Goal: Task Accomplishment & Management: Use online tool/utility

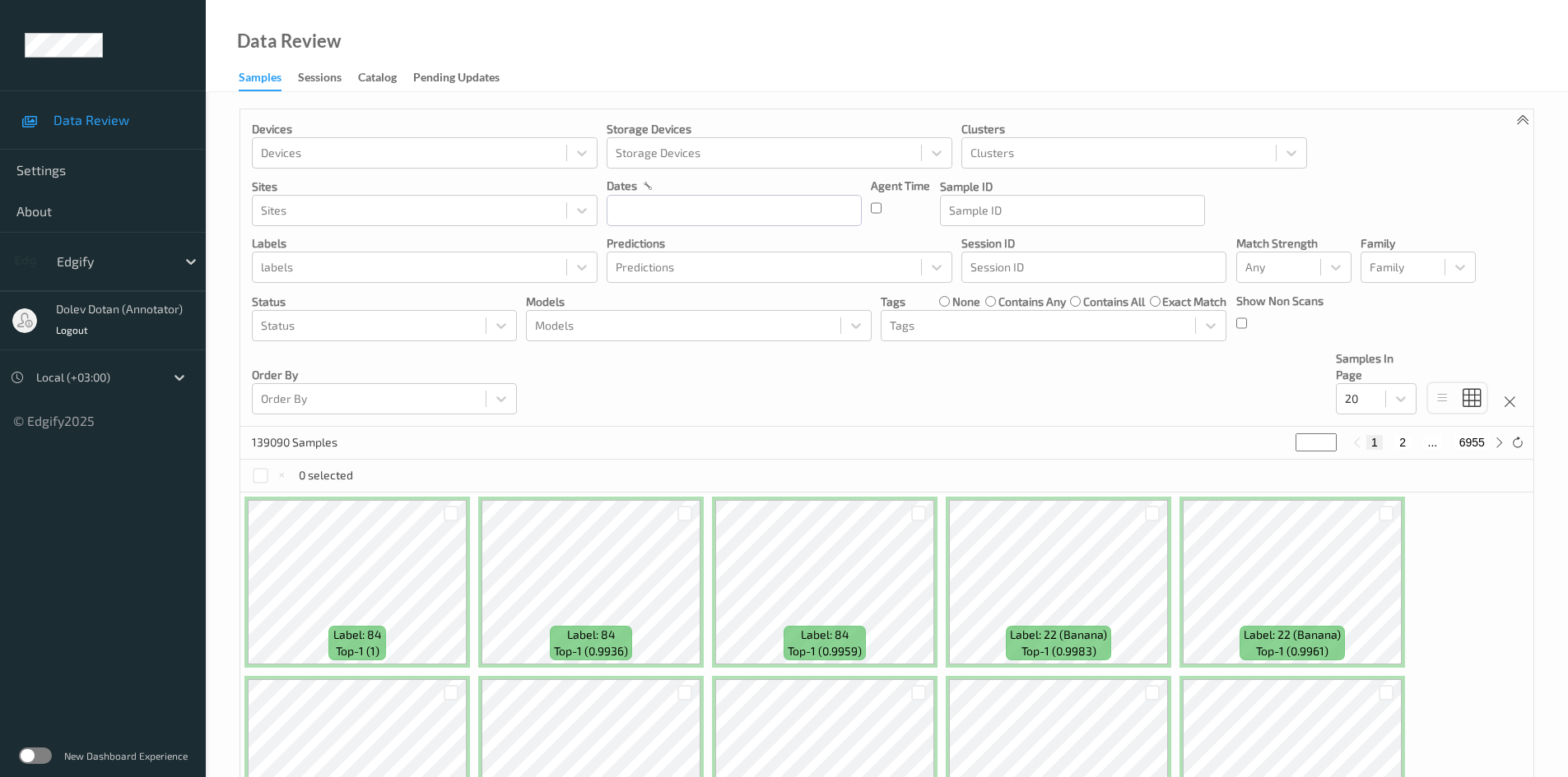
click at [41, 760] on label at bounding box center [36, 756] width 33 height 17
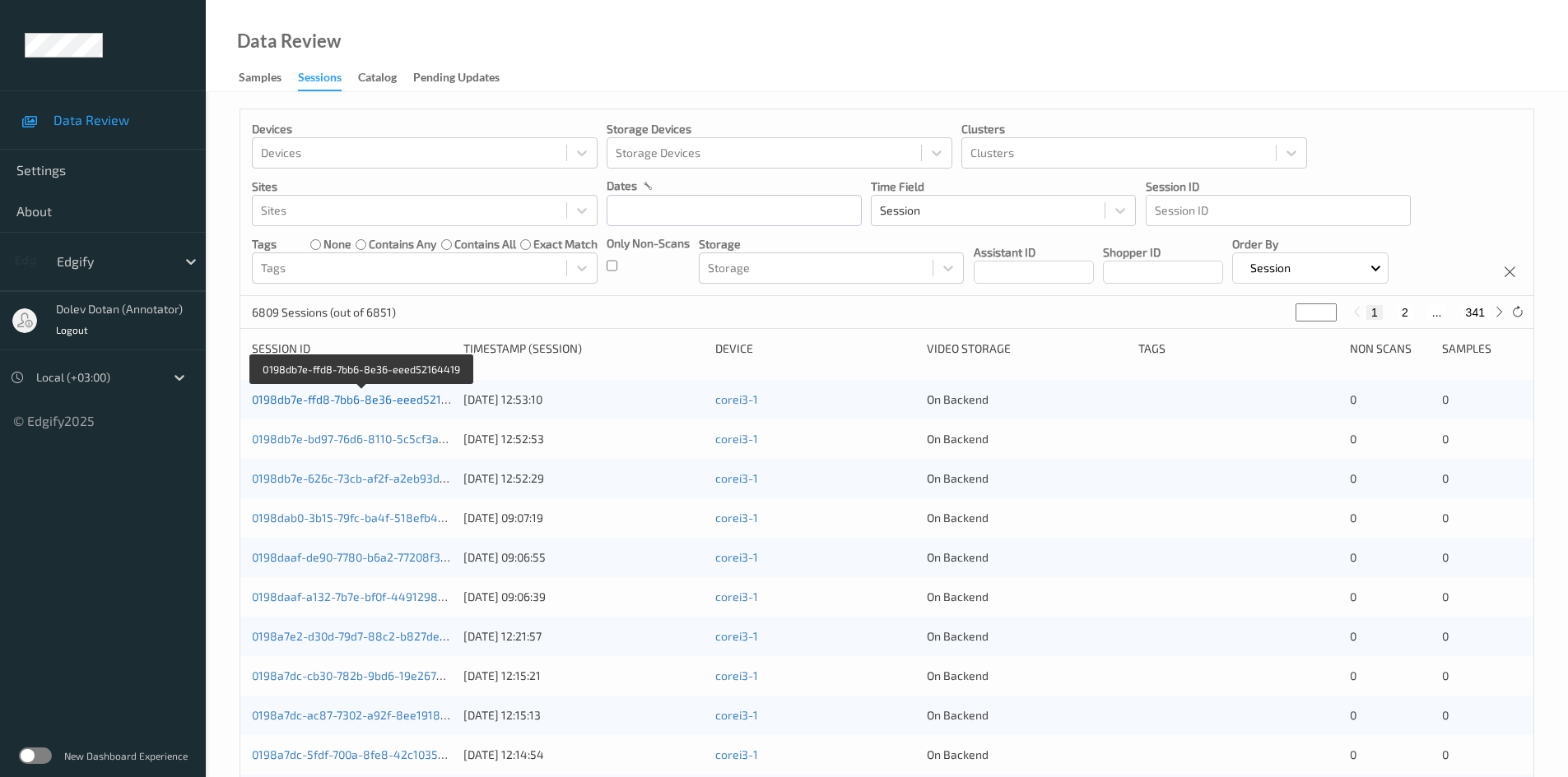
click at [352, 404] on link "0198db7e-ffd8-7bb6-8e36-eeed52164419" at bounding box center [363, 399] width 222 height 14
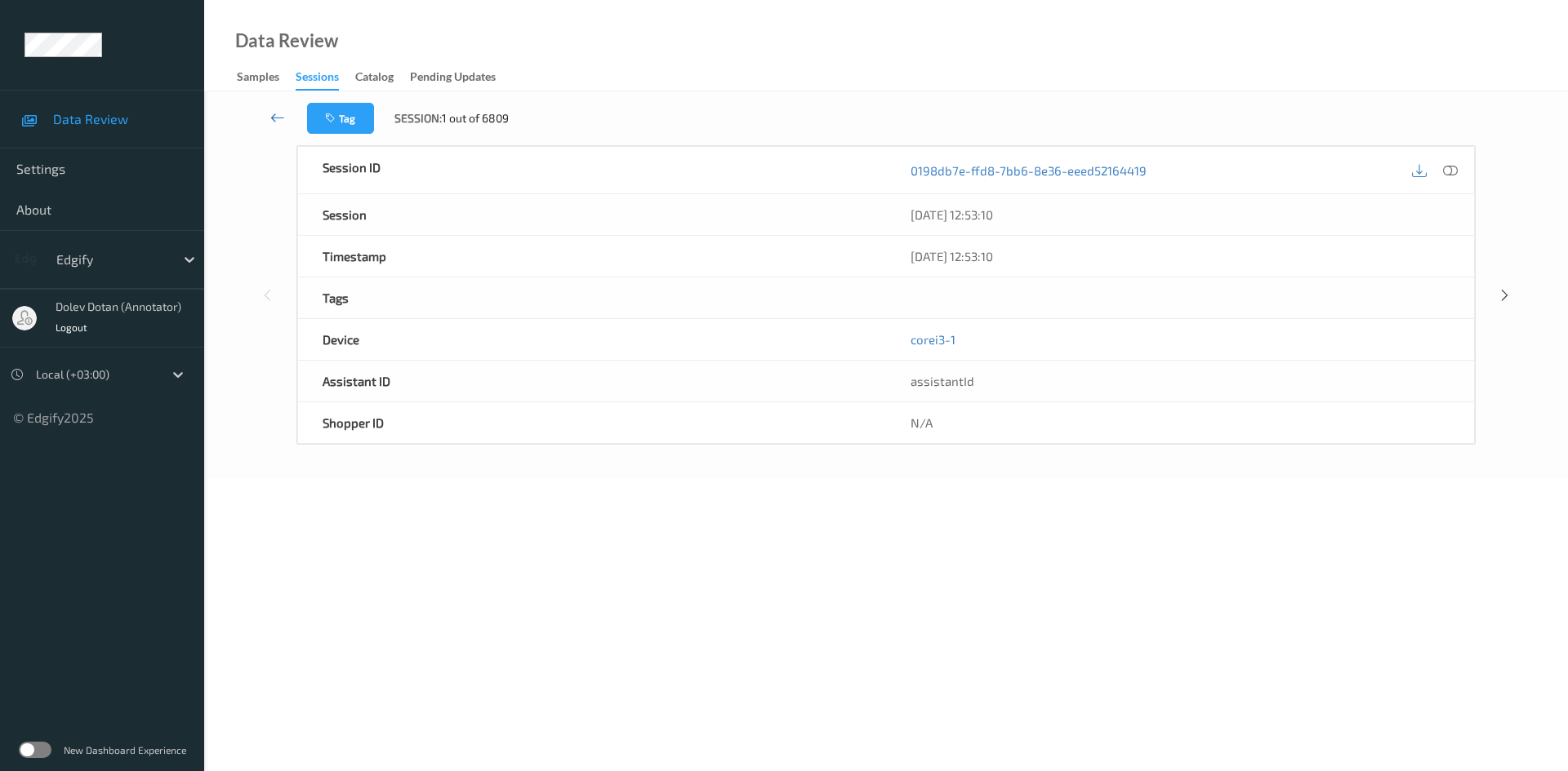
click at [273, 110] on icon at bounding box center [277, 118] width 15 height 17
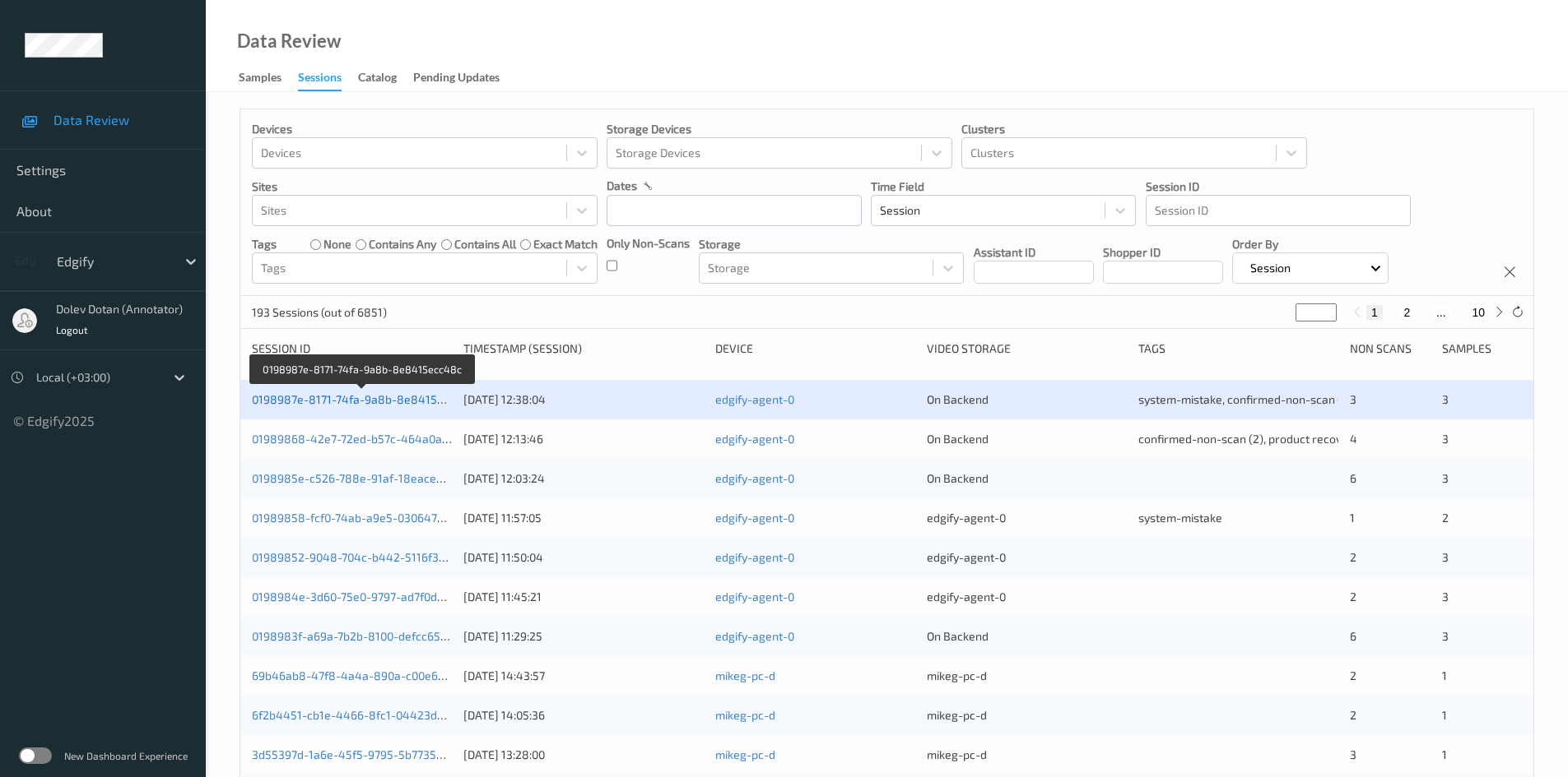
click at [359, 398] on link "0198987e-8171-74fa-9a8b-8e8415ecc48c" at bounding box center [364, 399] width 224 height 14
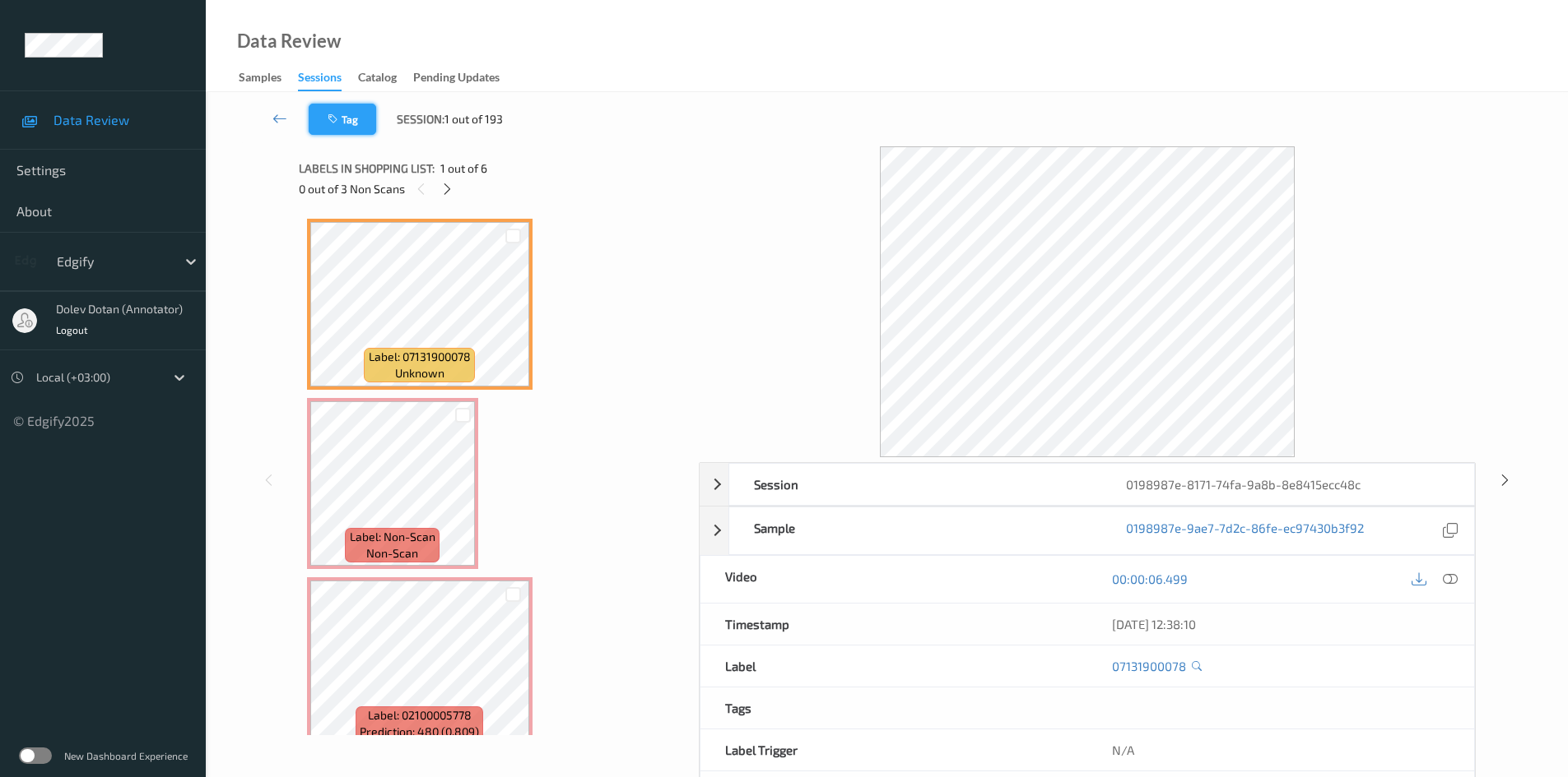
click at [355, 119] on button "Tag" at bounding box center [342, 120] width 67 height 32
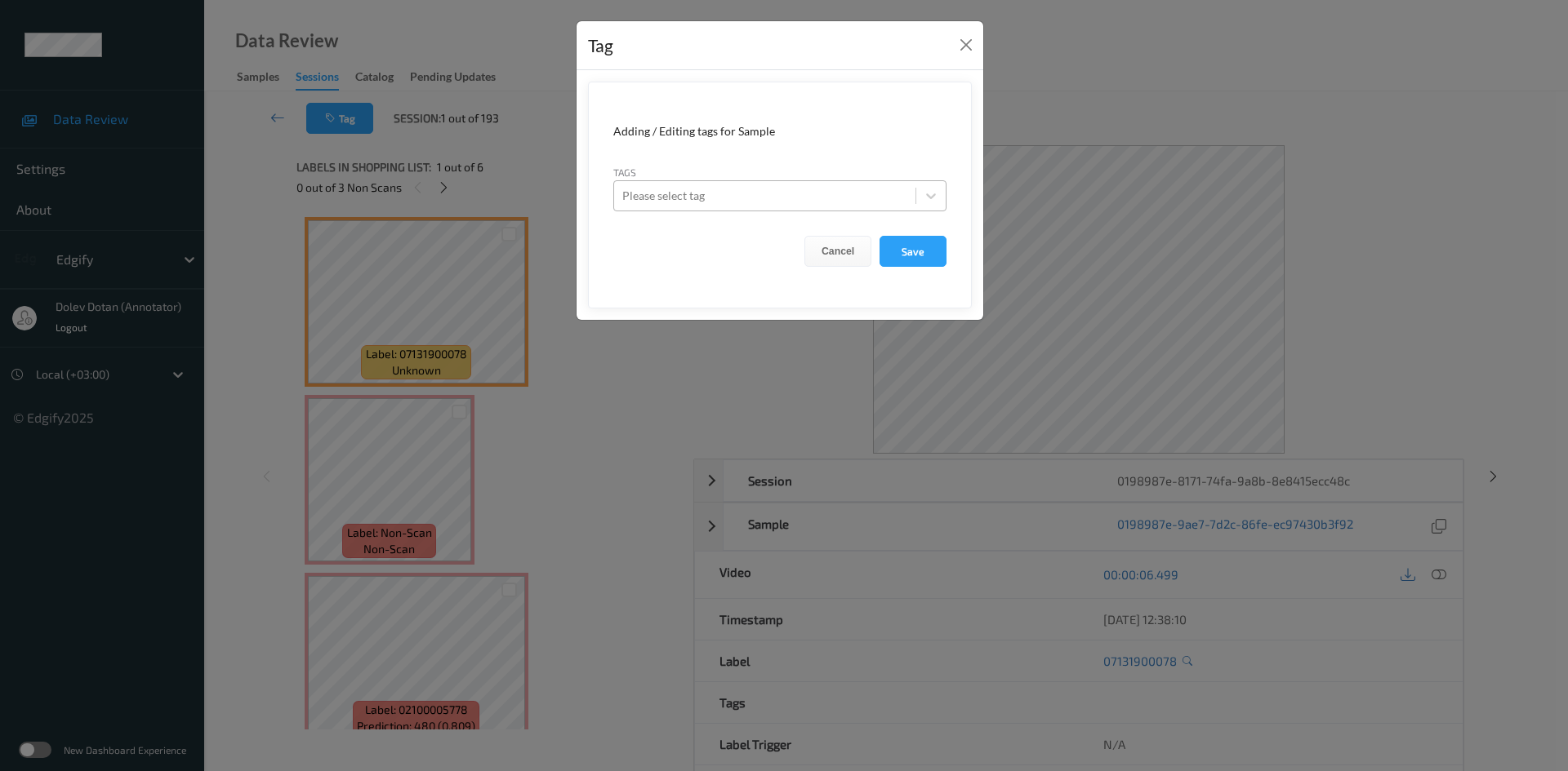
click at [737, 196] on div at bounding box center [765, 196] width 285 height 20
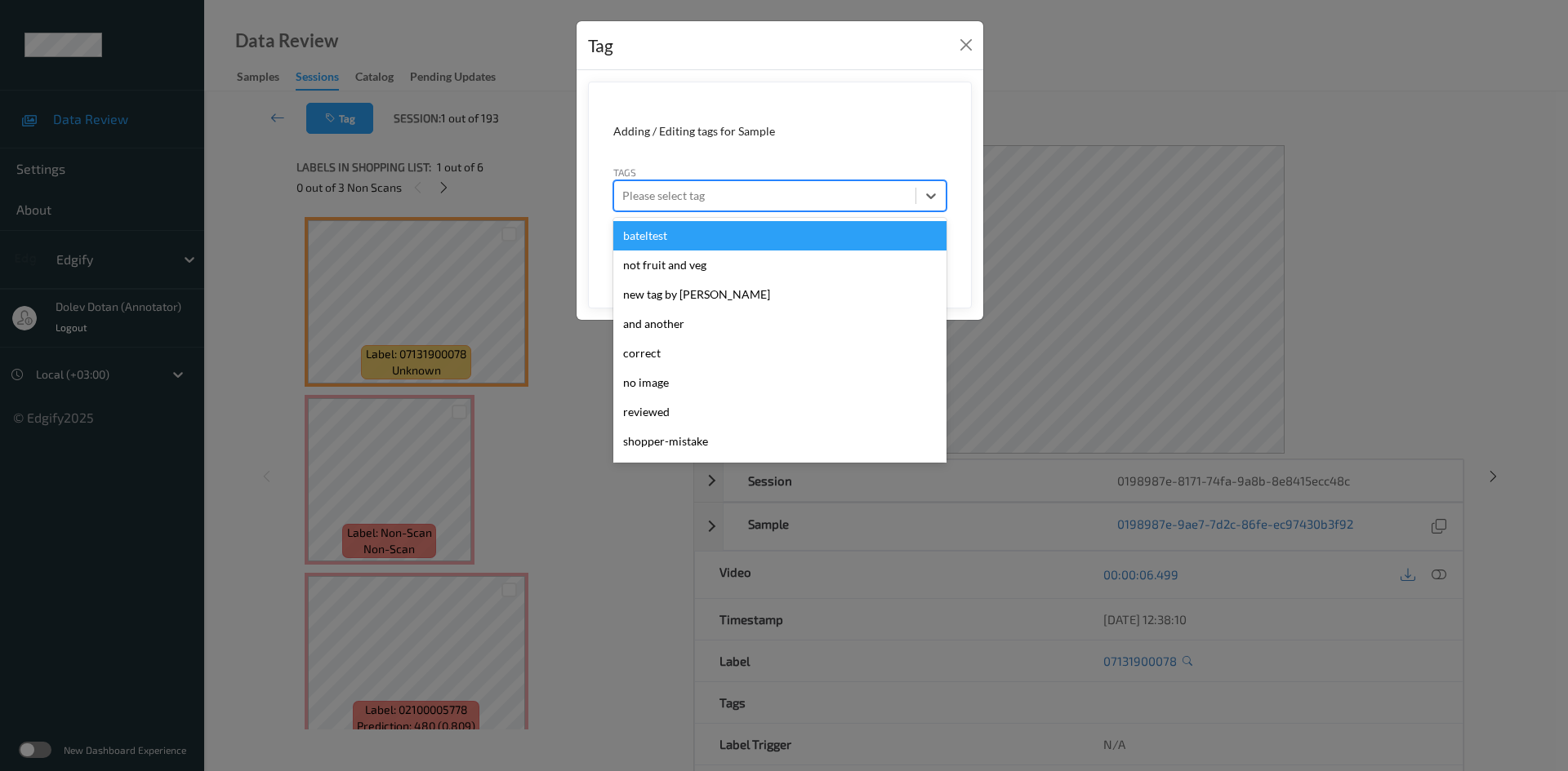
click at [692, 244] on div "bateltest" at bounding box center [779, 236] width 333 height 30
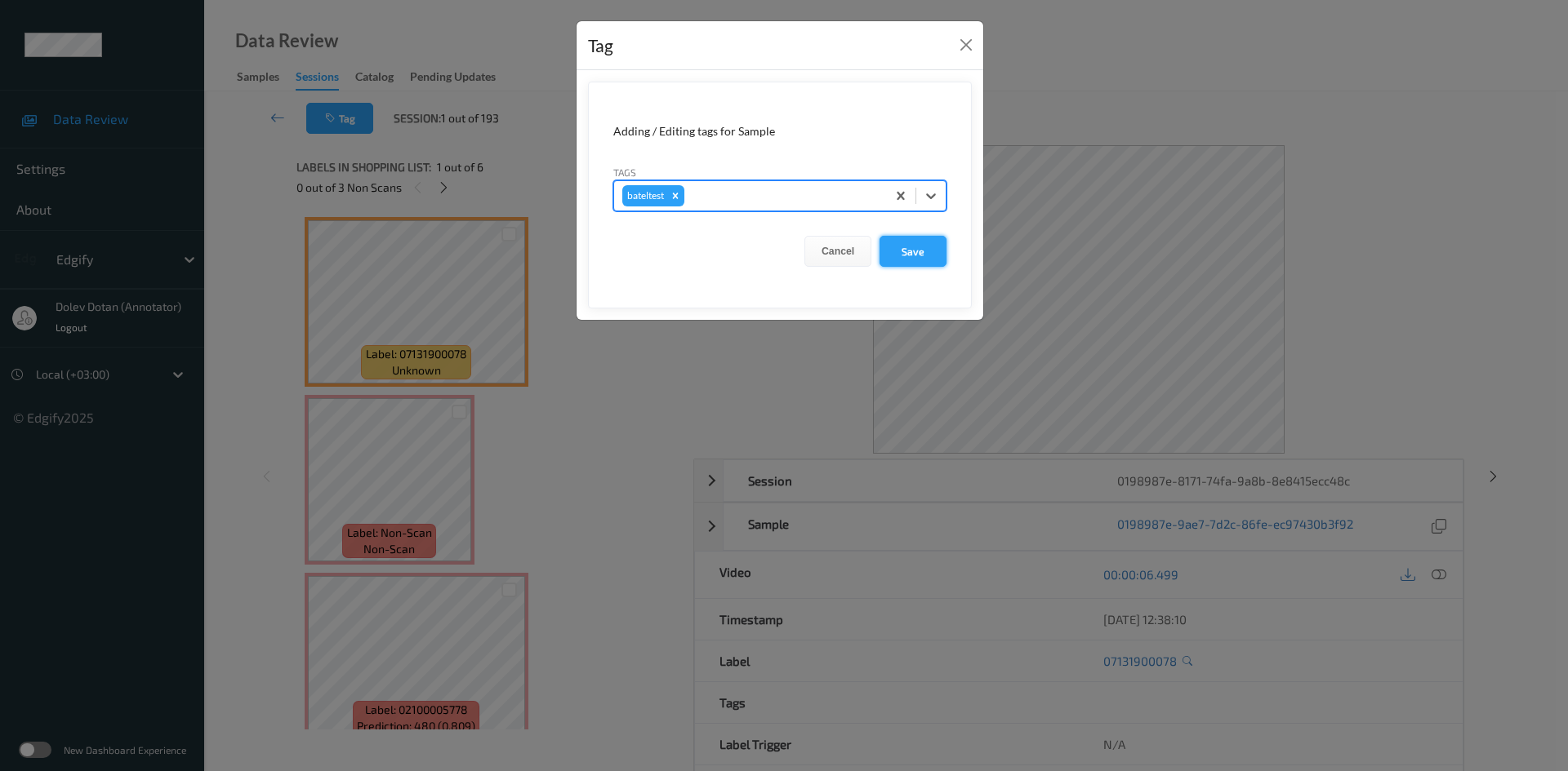
click at [913, 253] on button "Save" at bounding box center [912, 252] width 67 height 31
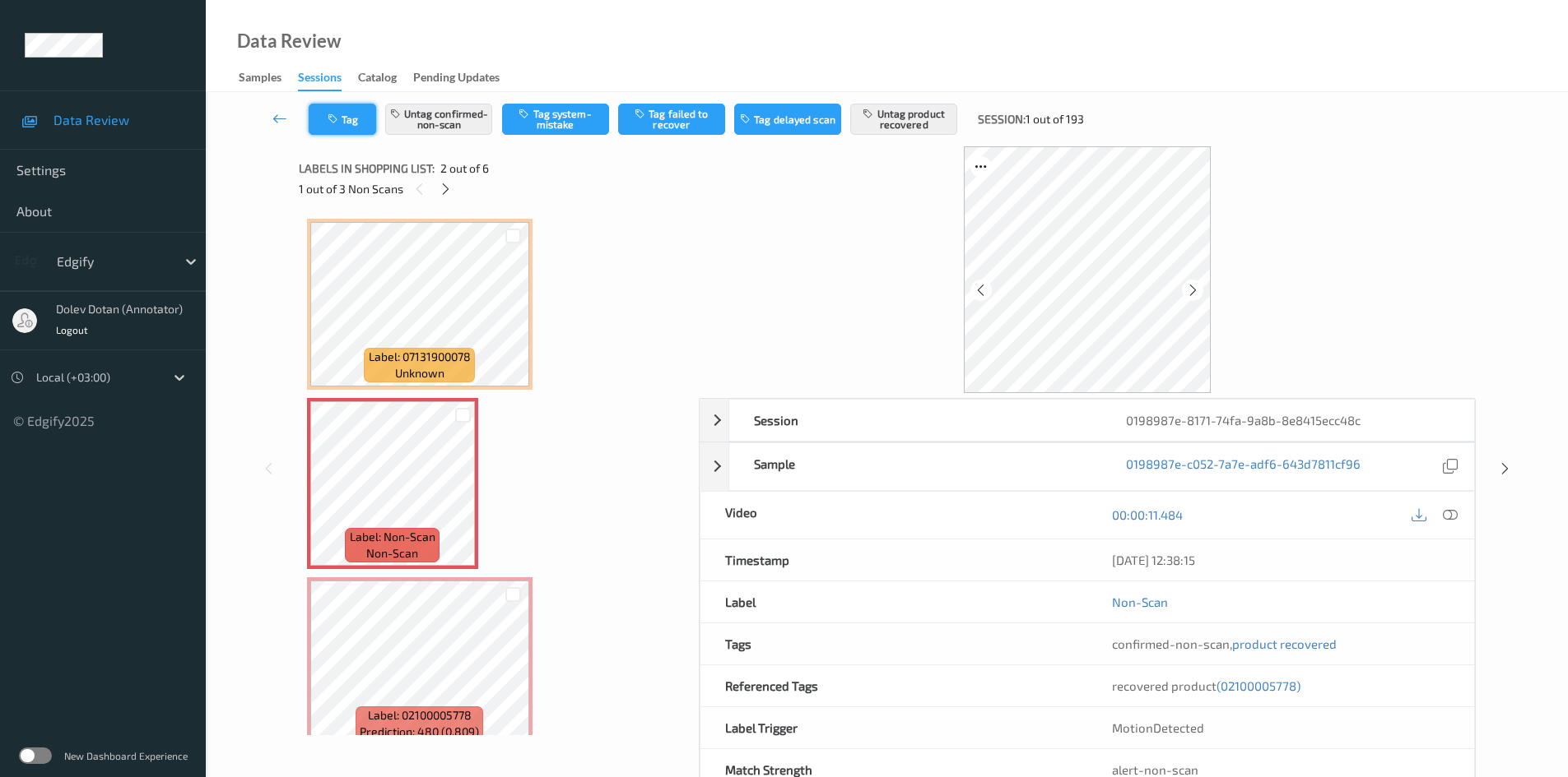
click at [330, 108] on button "Tag" at bounding box center [342, 120] width 67 height 32
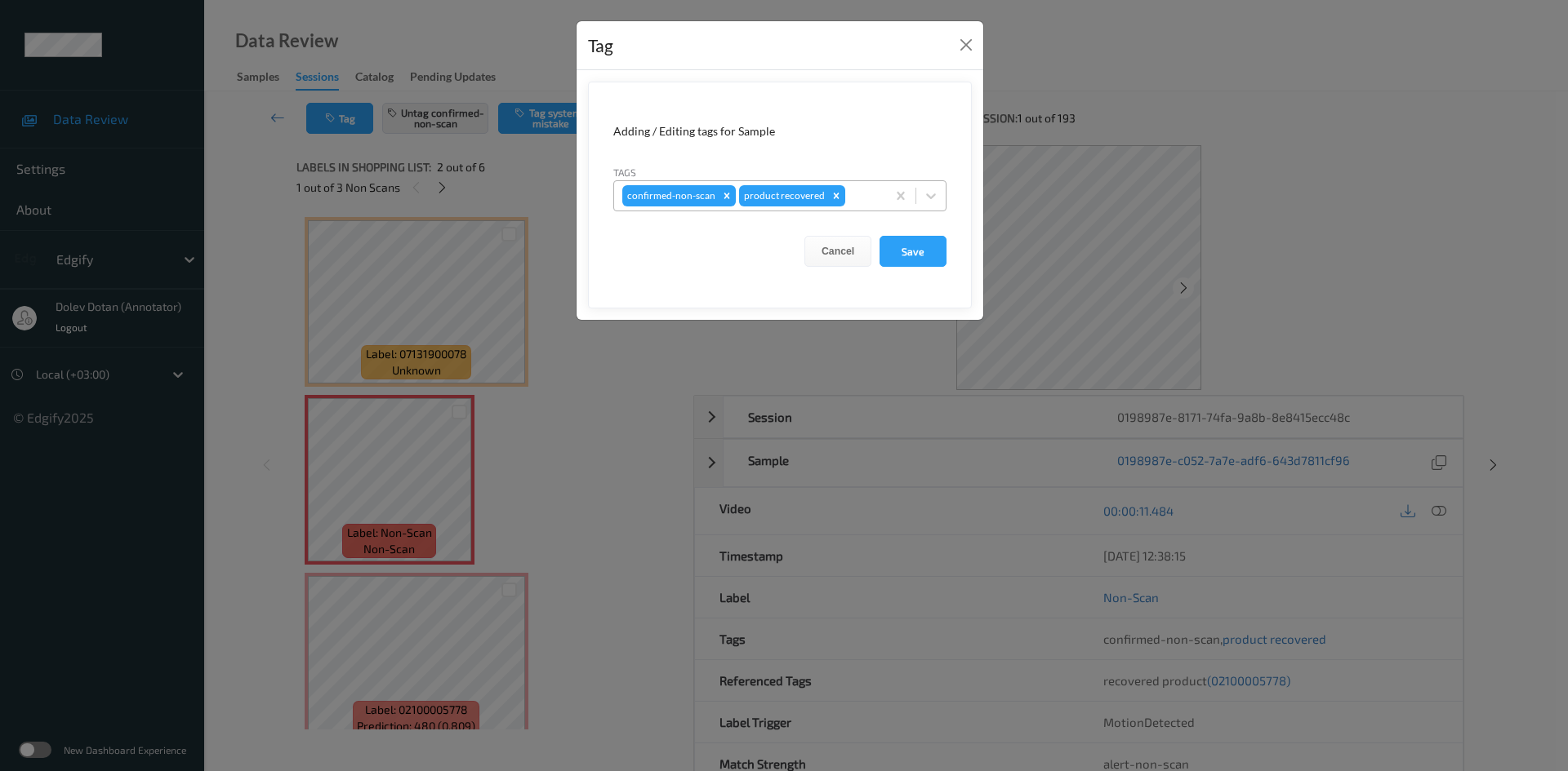
click at [878, 198] on div "confirmed-non-scan product recovered" at bounding box center [750, 196] width 272 height 28
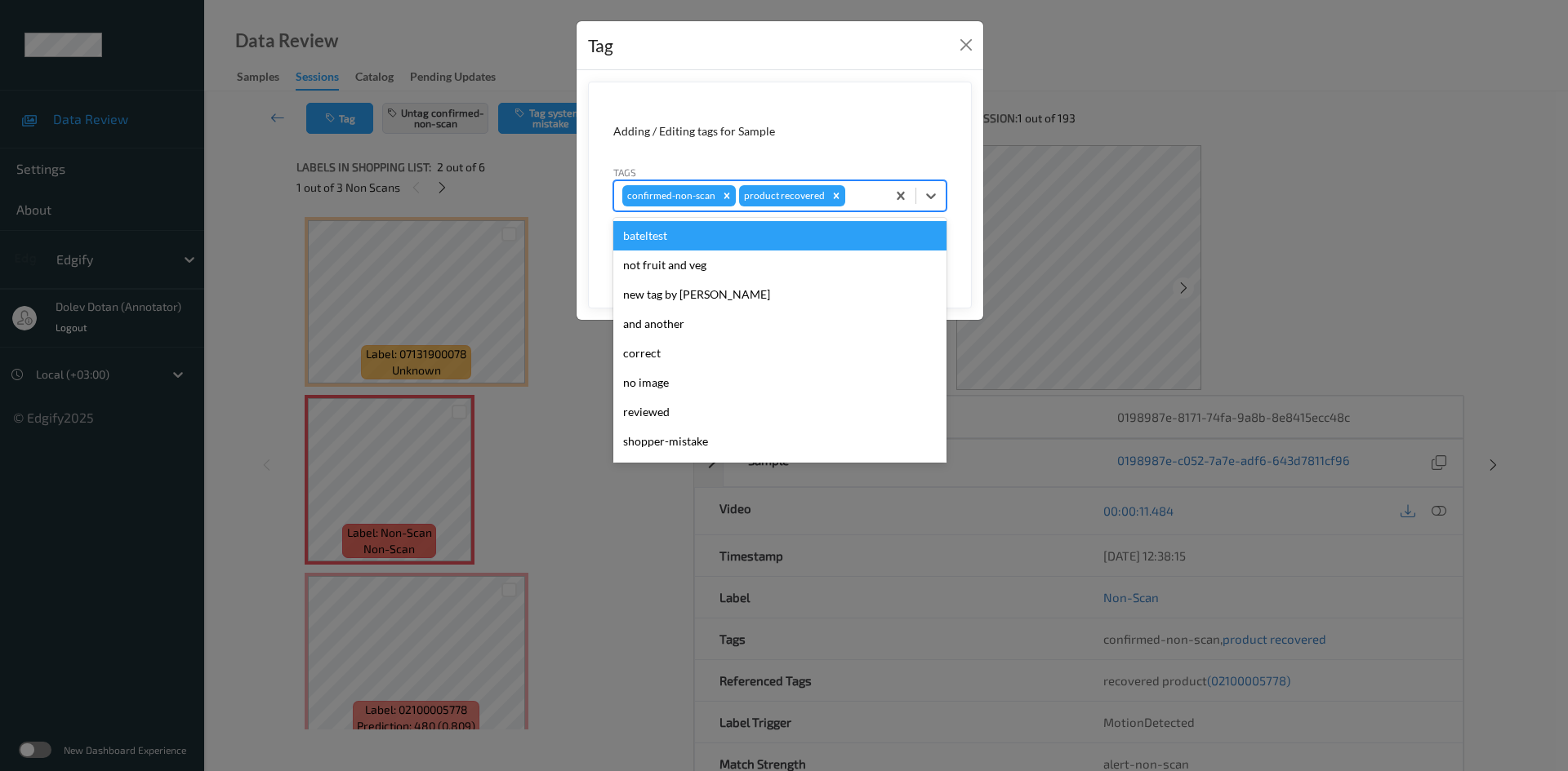
click at [698, 244] on div "bateltest" at bounding box center [779, 236] width 333 height 30
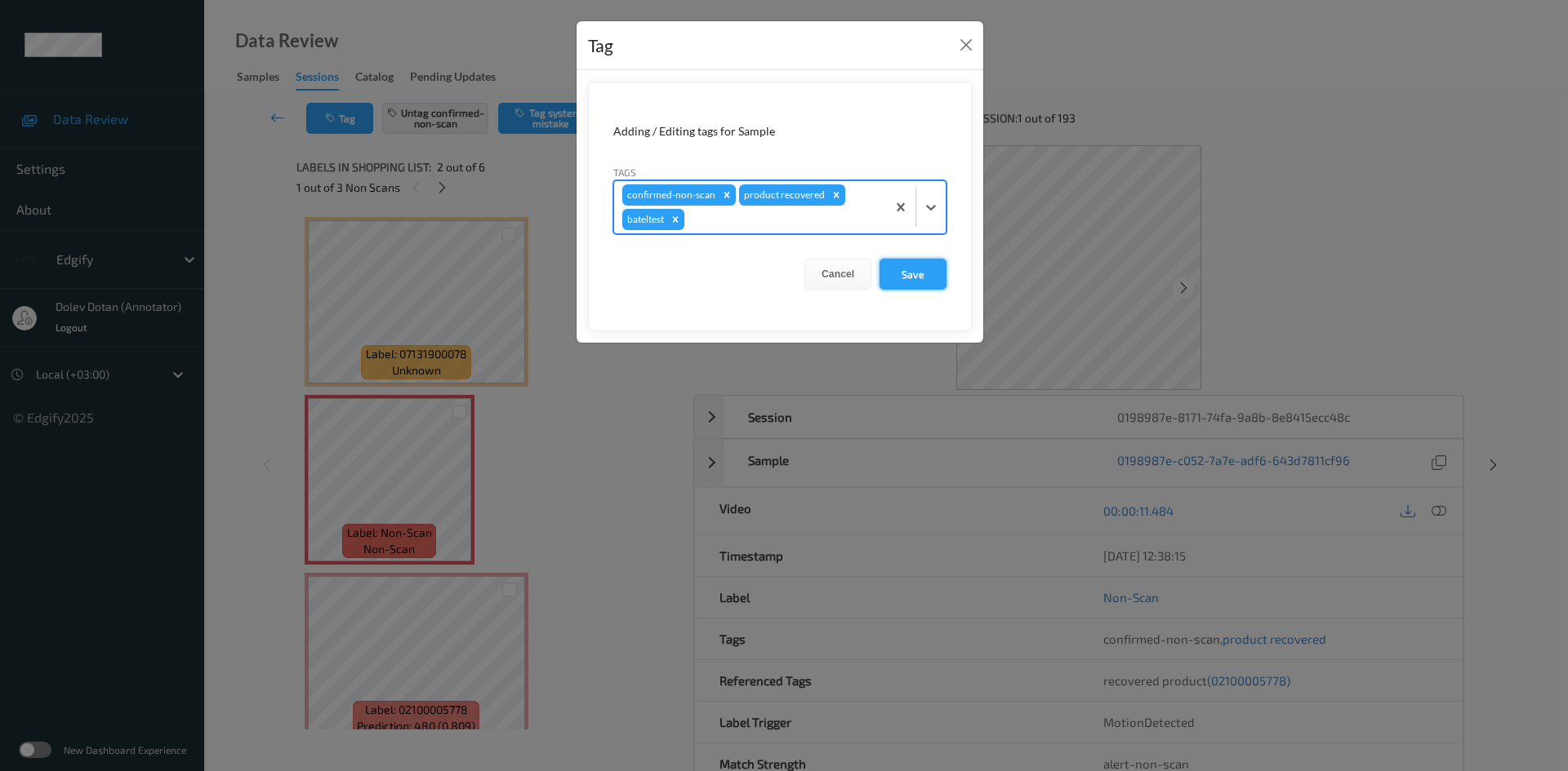
click at [913, 277] on button "Save" at bounding box center [912, 274] width 67 height 31
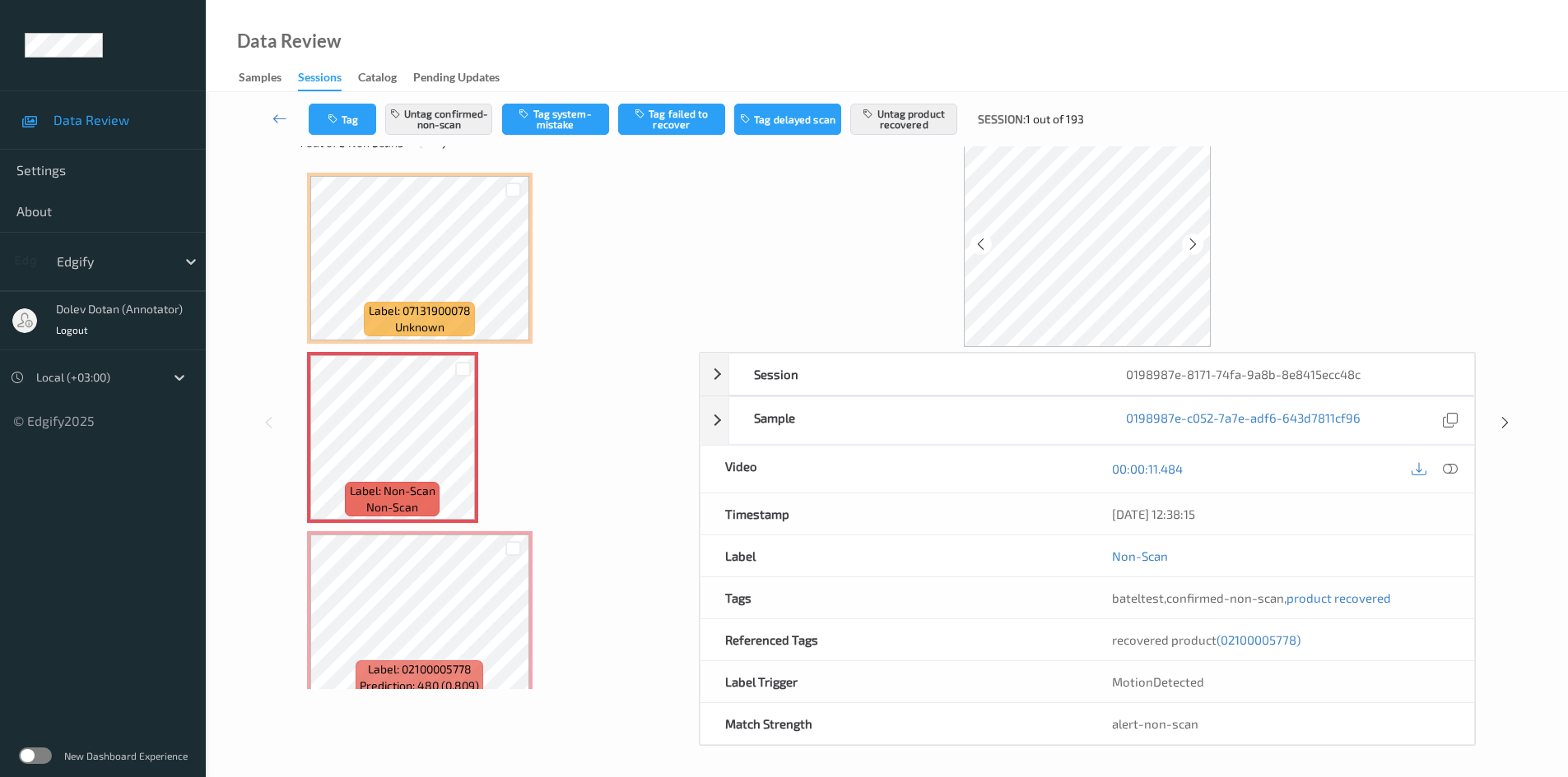
scroll to position [48, 0]
click at [36, 758] on label at bounding box center [36, 756] width 33 height 17
